Goal: Task Accomplishment & Management: Use online tool/utility

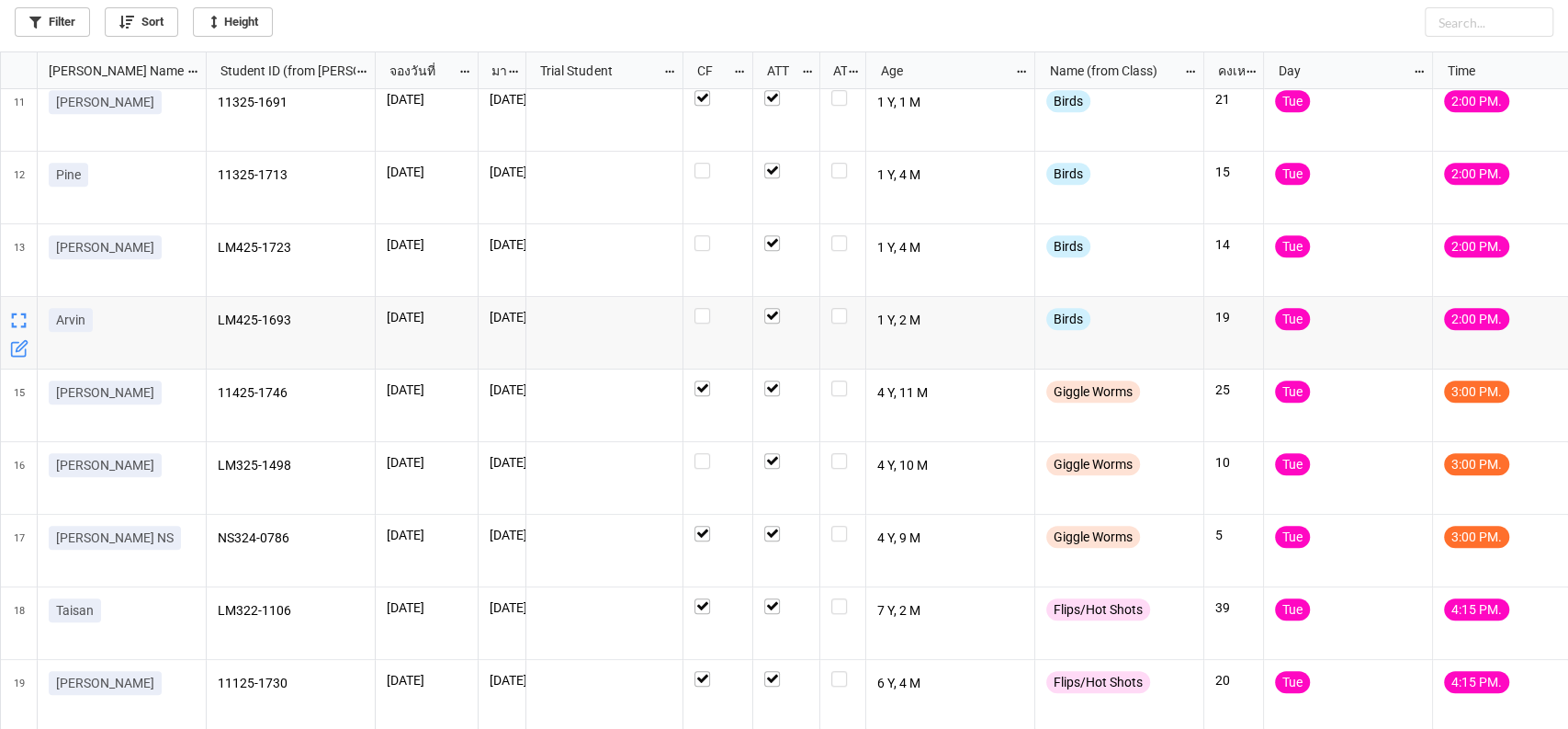
scroll to position [748, 0]
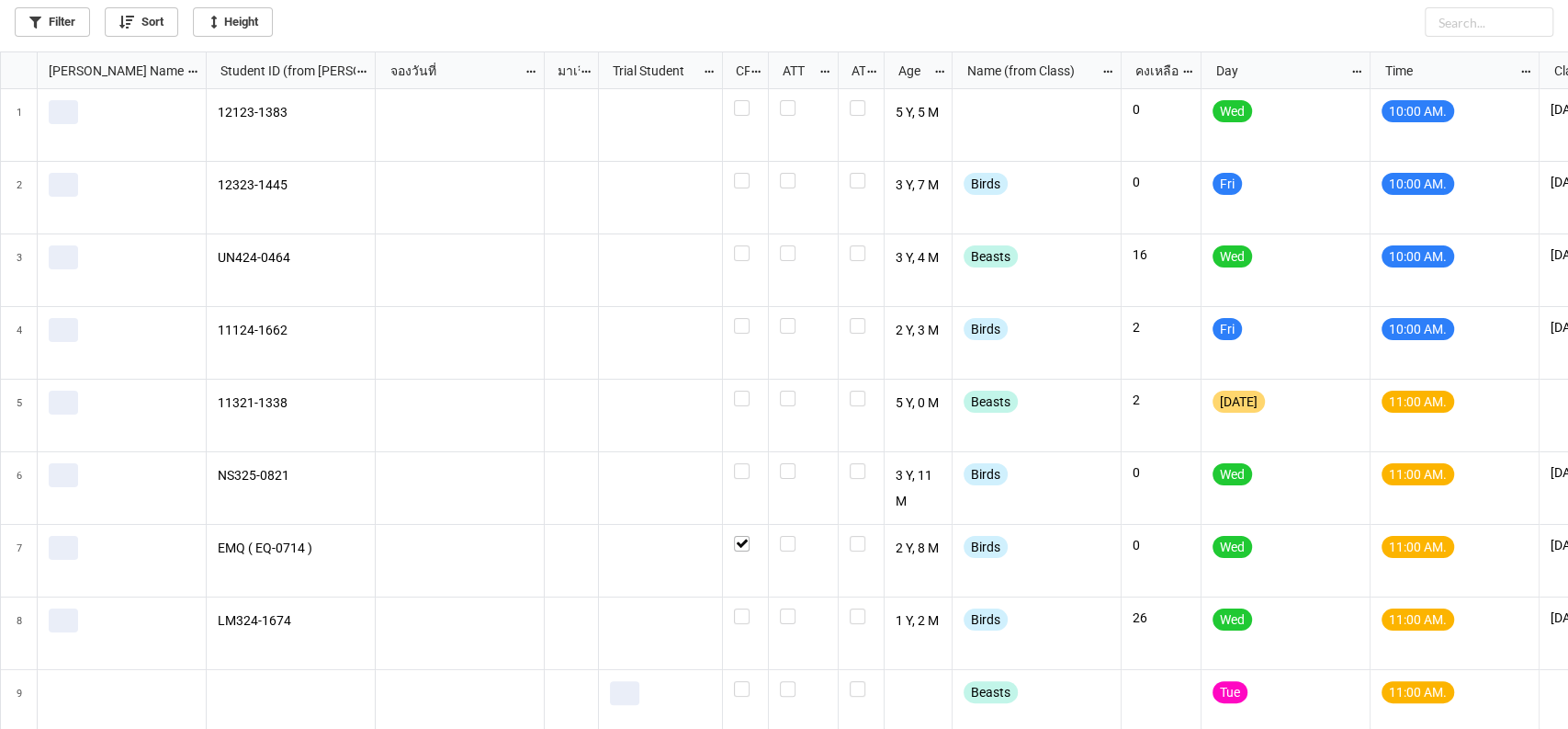
scroll to position [666, 1557]
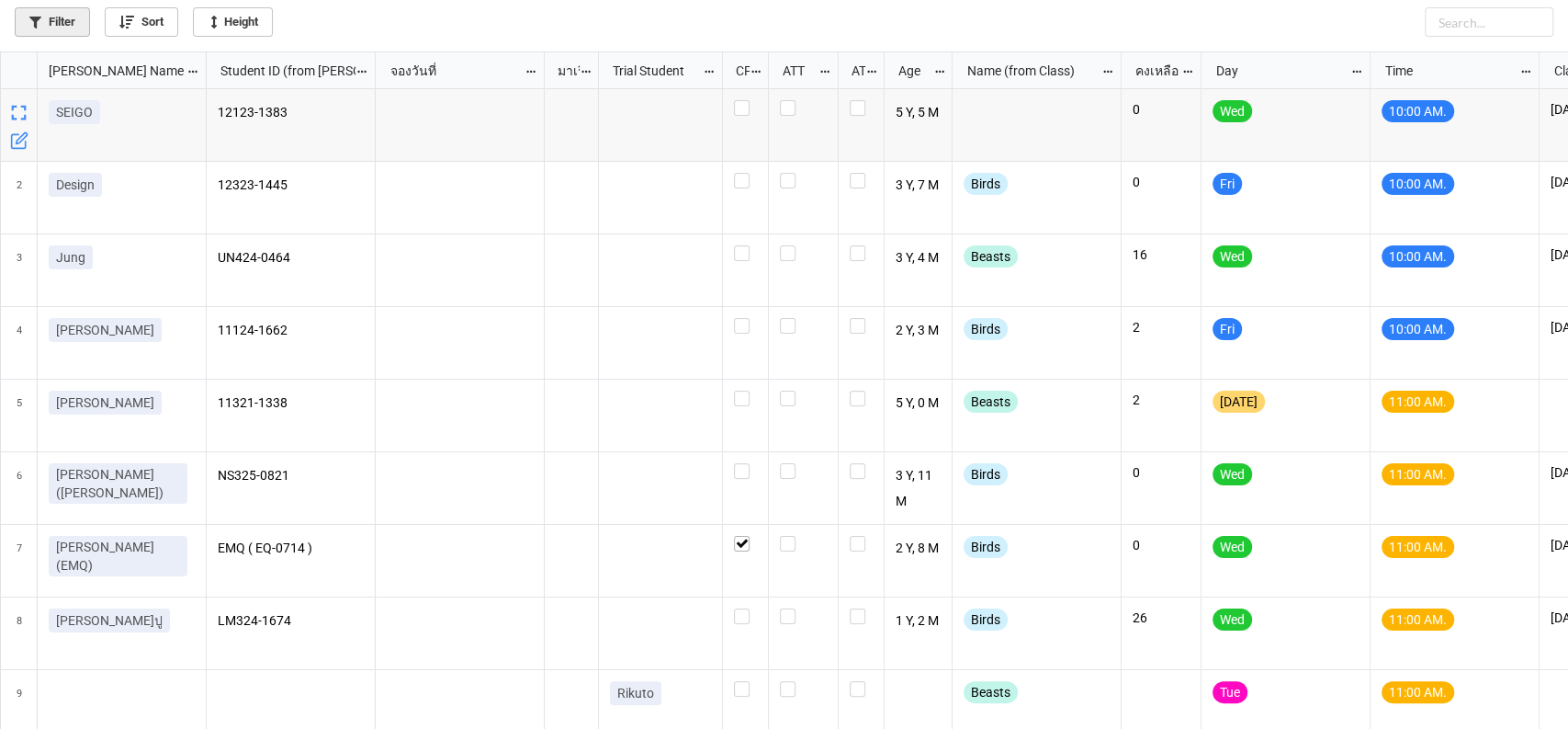
click at [67, 22] on link "Filter" at bounding box center [53, 22] width 75 height 29
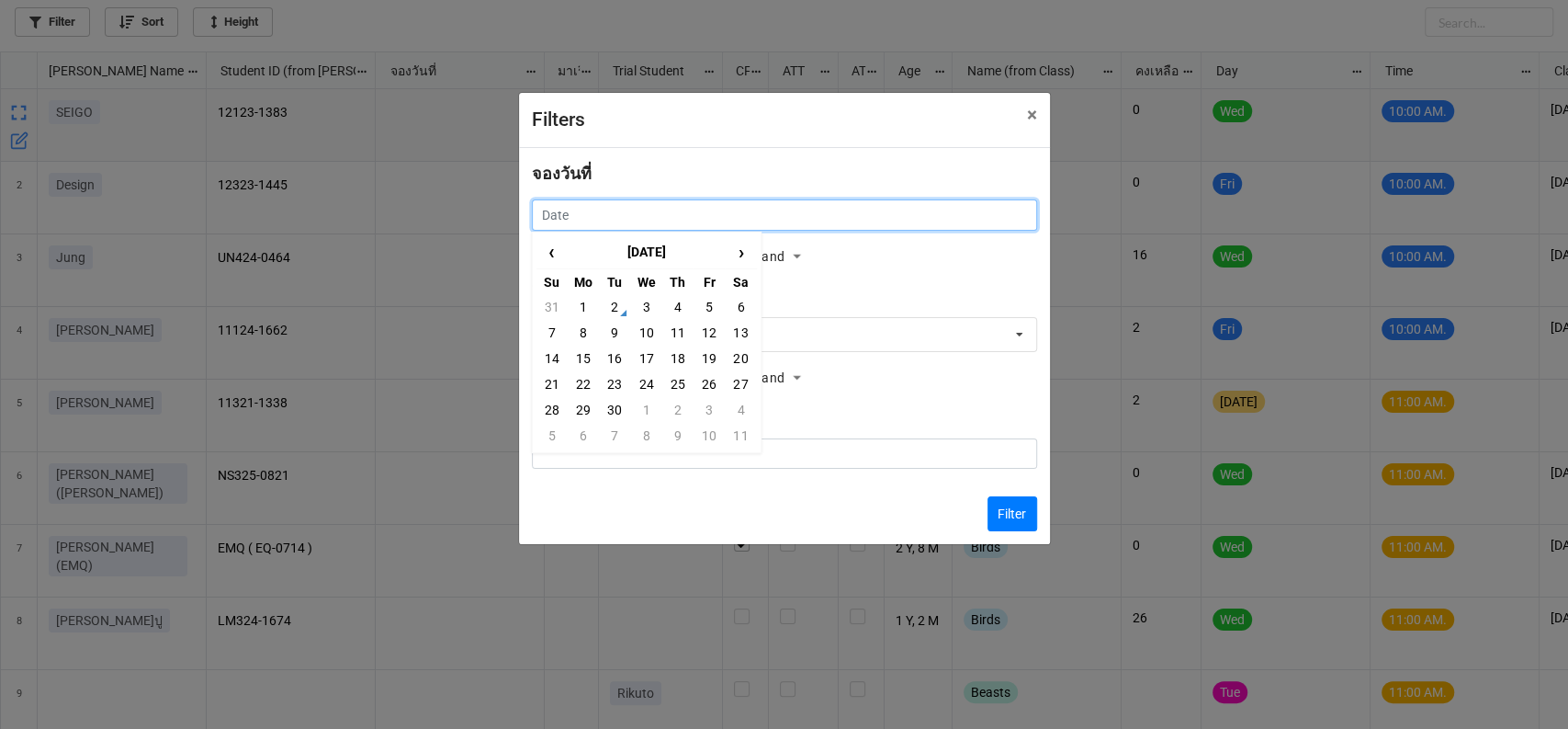
click at [560, 214] on input "text" at bounding box center [784, 214] width 505 height 31
click at [648, 305] on td "3" at bounding box center [645, 307] width 31 height 25
type input "3/9/2025"
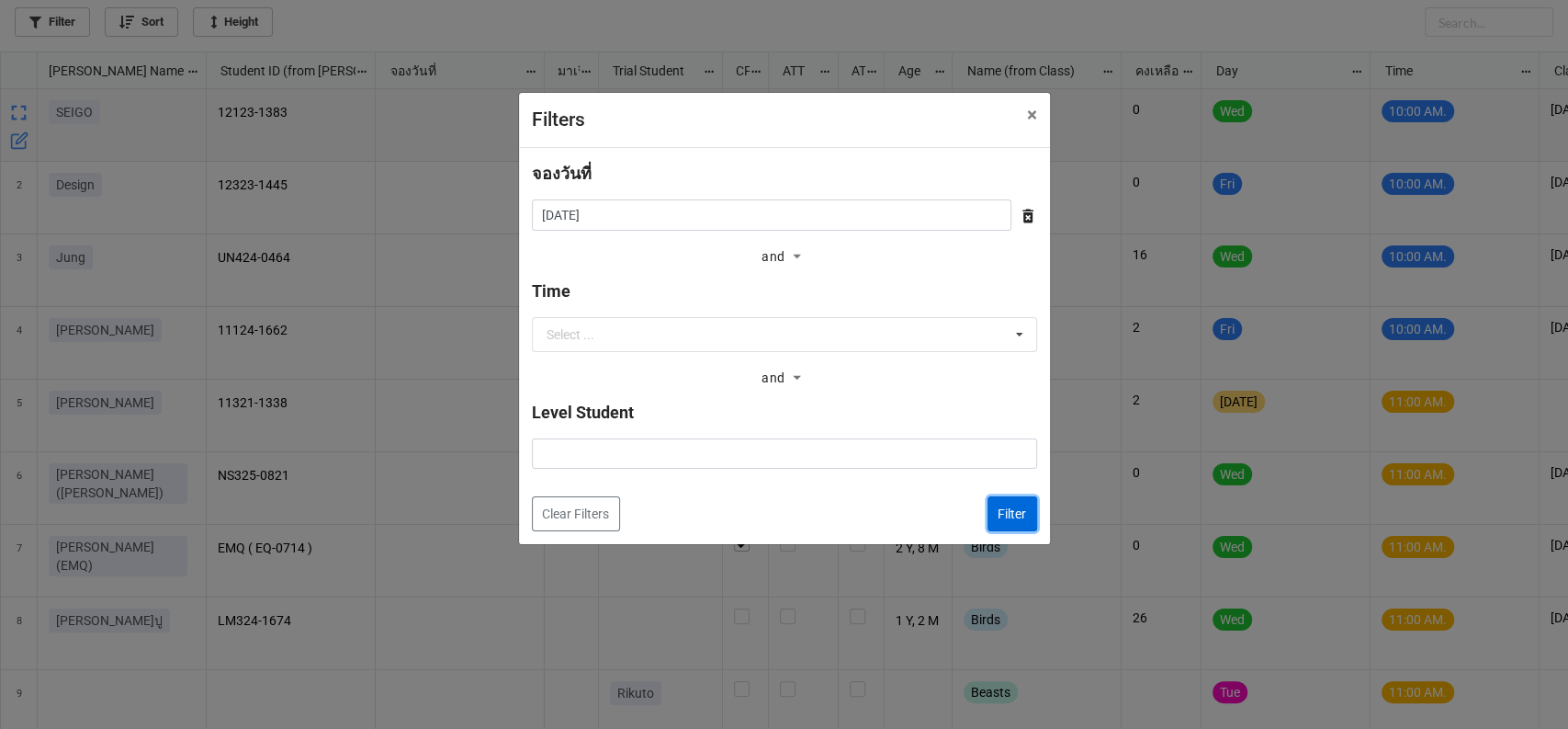
click at [998, 510] on button "Filter" at bounding box center [1011, 514] width 50 height 35
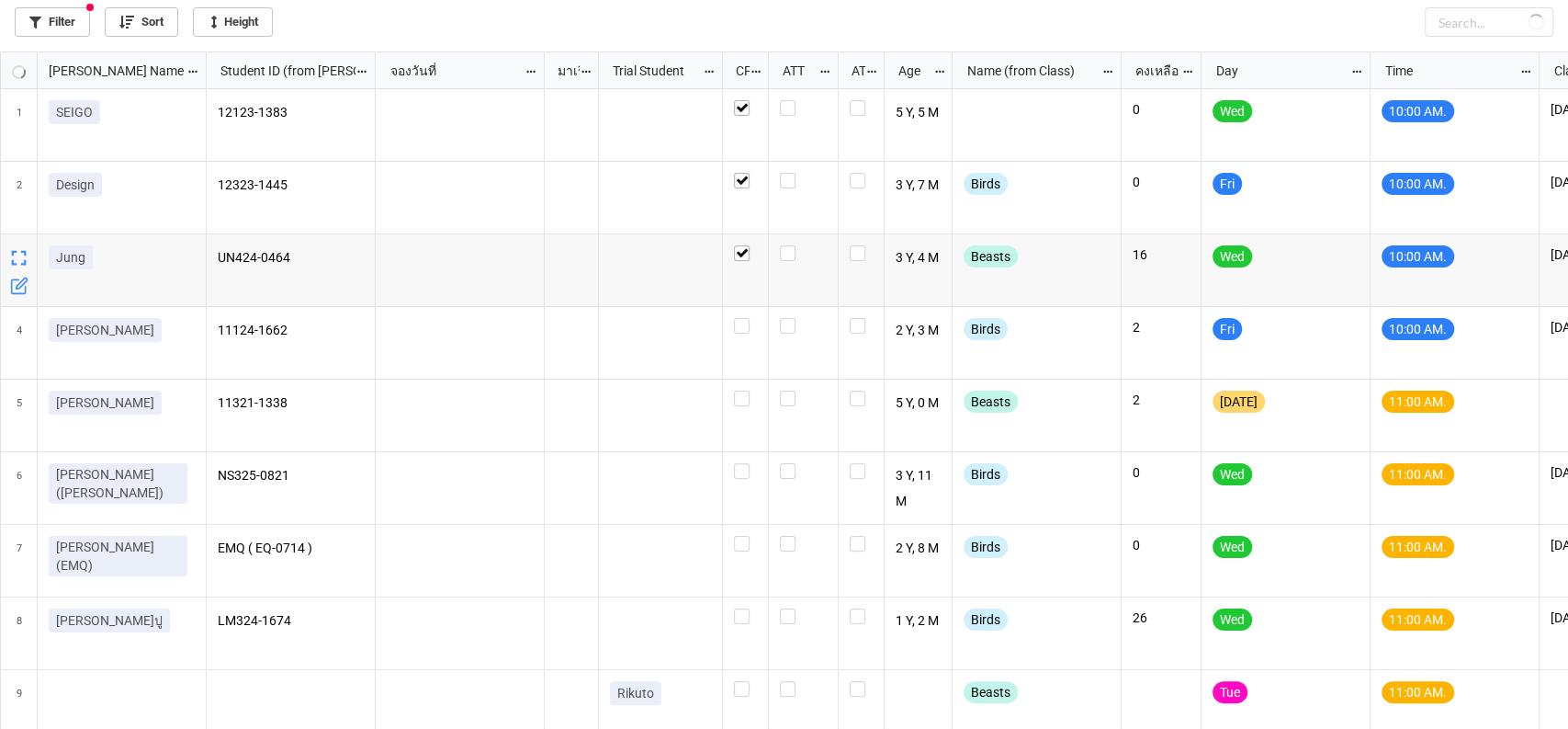
checkbox input "true"
checkbox input "false"
